Goal: Navigation & Orientation: Find specific page/section

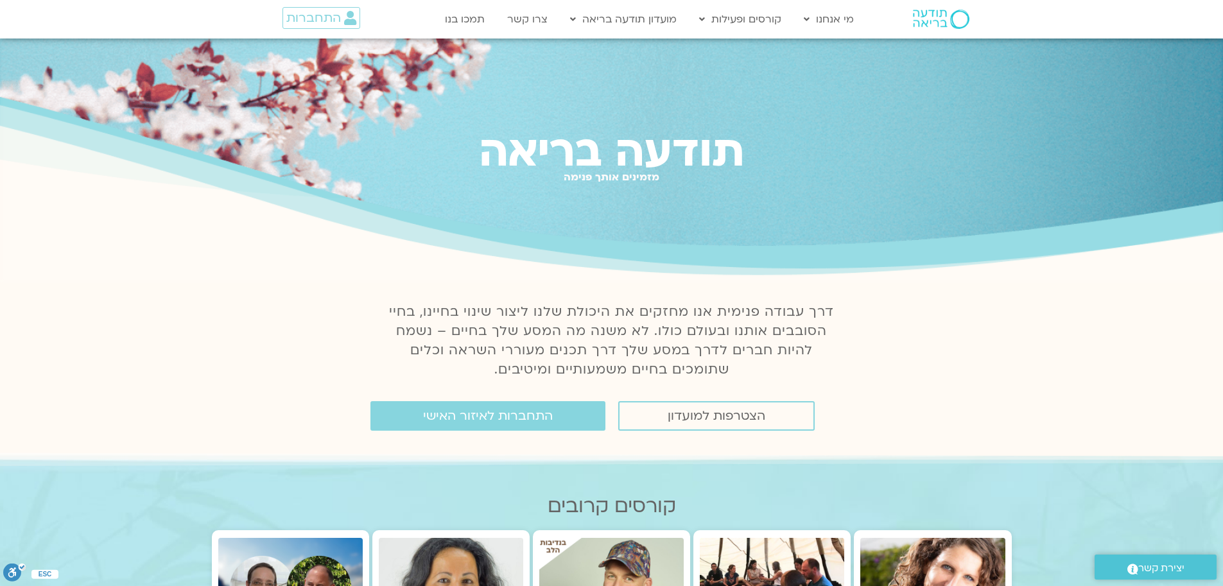
click at [544, 416] on span "התחברות לאיזור האישי" at bounding box center [488, 416] width 130 height 14
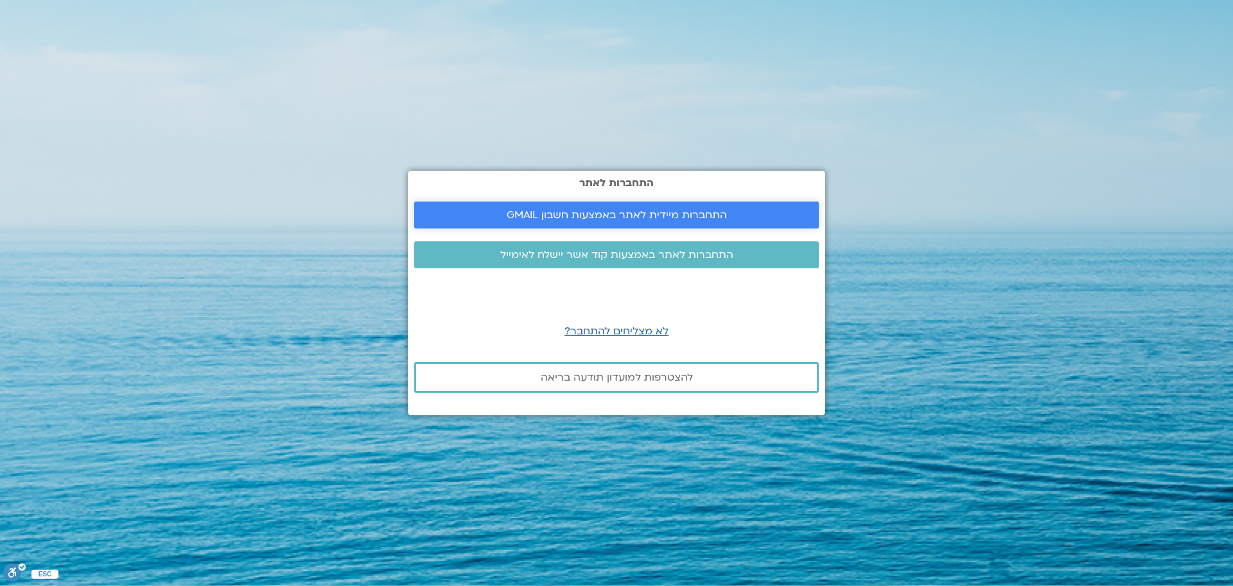
click at [619, 211] on span "התחברות מיידית לאתר באמצעות חשבון GMAIL" at bounding box center [617, 215] width 220 height 12
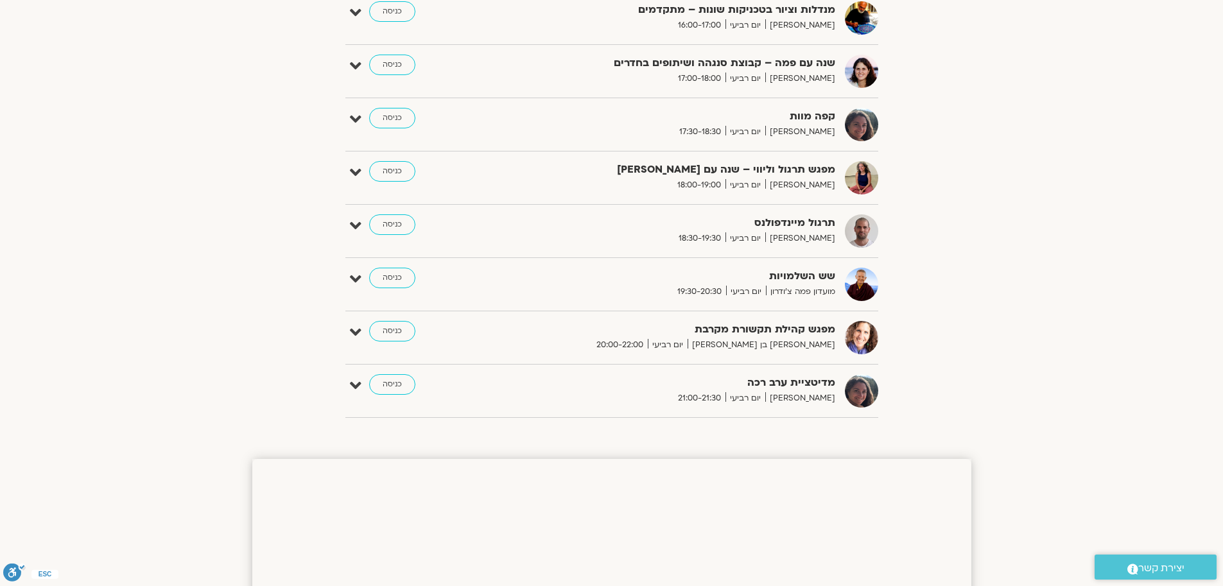
scroll to position [800, 0]
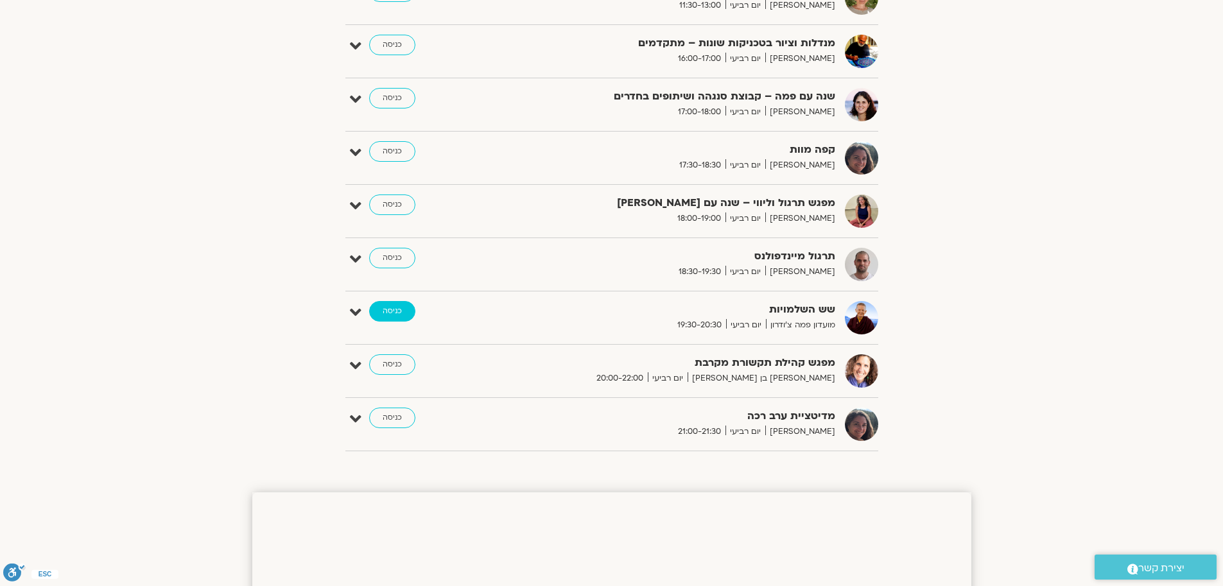
click at [387, 310] on link "כניסה" at bounding box center [392, 311] width 46 height 21
